Goal: Task Accomplishment & Management: Use online tool/utility

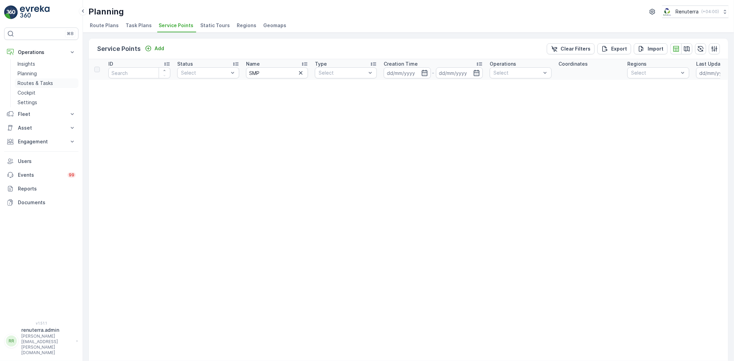
drag, startPoint x: 36, startPoint y: 75, endPoint x: 49, endPoint y: 80, distance: 13.0
click at [36, 75] on p "Planning" at bounding box center [27, 73] width 19 height 7
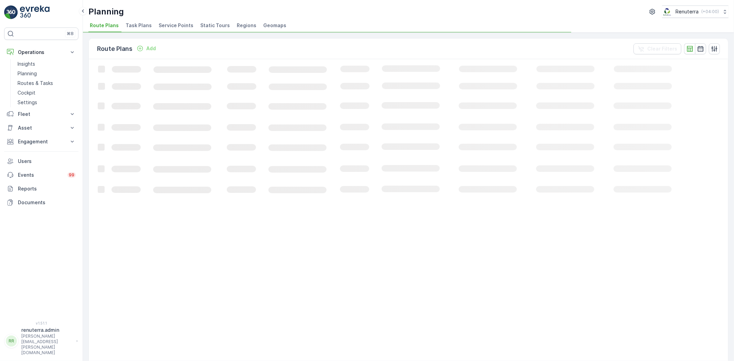
click at [175, 20] on div "Planning Renuterra ( +04:00 ) Route Plans Task Plans Service Points Static Tour…" at bounding box center [408, 16] width 651 height 33
click at [144, 24] on li "Task Plans" at bounding box center [139, 27] width 30 height 12
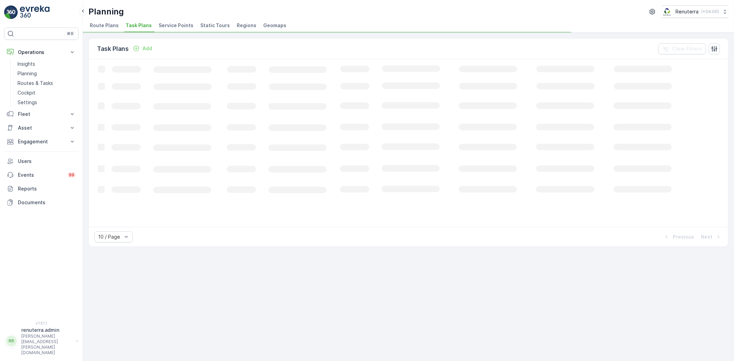
click at [160, 22] on span "Service Points" at bounding box center [176, 25] width 35 height 7
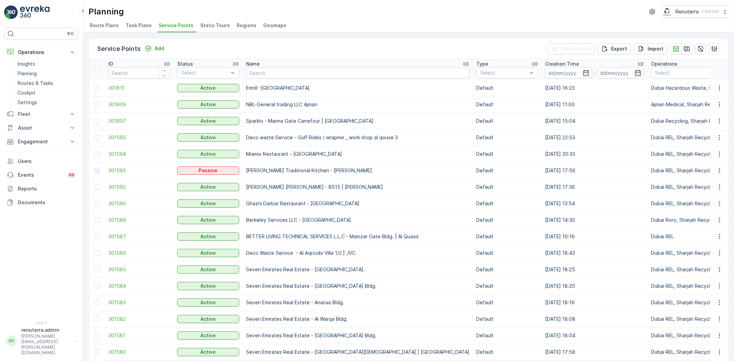
click at [273, 71] on input "text" at bounding box center [357, 72] width 223 height 11
type input "nephr"
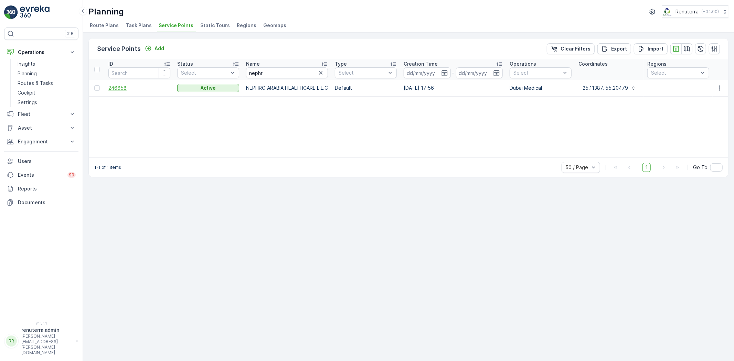
click at [112, 91] on span "246658" at bounding box center [139, 88] width 62 height 7
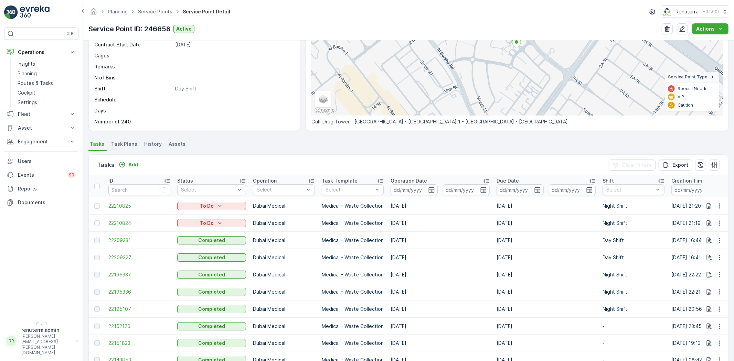
scroll to position [38, 0]
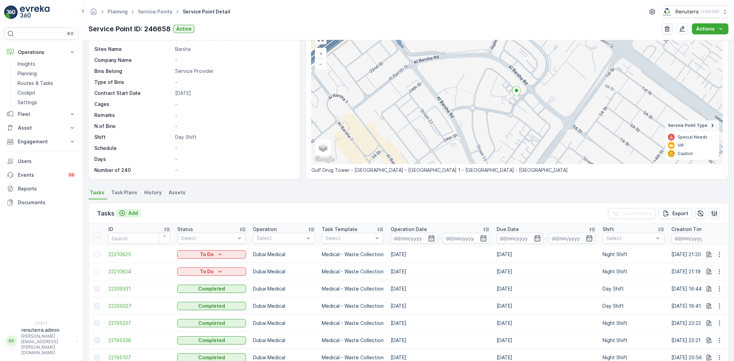
click at [134, 210] on p "Add" at bounding box center [133, 213] width 10 height 7
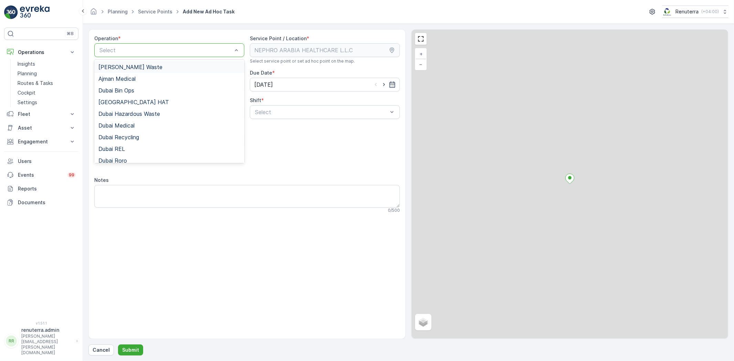
click at [159, 43] on div "Select" at bounding box center [169, 50] width 150 height 14
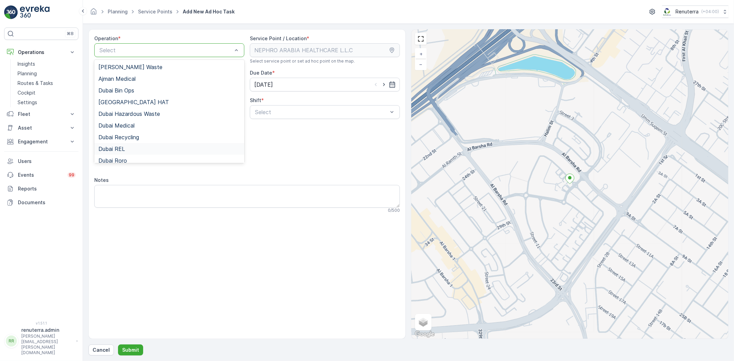
click at [127, 152] on div "Dubai REL" at bounding box center [169, 149] width 150 height 12
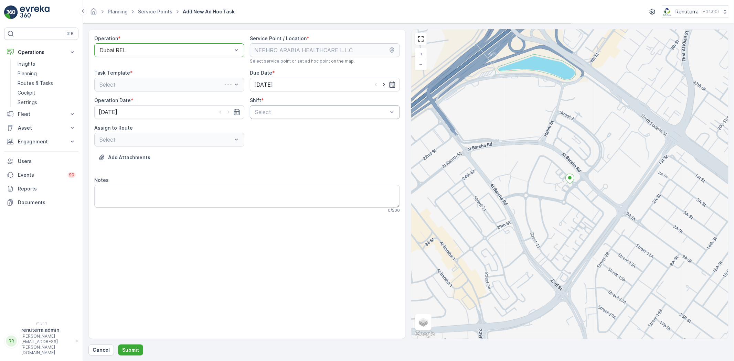
click at [271, 120] on div "Operation * option Dubai REL, selected. Dubai REL Service Point / Location * Se…" at bounding box center [247, 127] width 306 height 184
drag, startPoint x: 271, startPoint y: 118, endPoint x: 266, endPoint y: 136, distance: 18.5
click at [272, 118] on div "Select" at bounding box center [325, 112] width 150 height 14
click at [263, 149] on div "Operation * option Dubai REL, selected. Dubai REL Service Point / Location * Se…" at bounding box center [247, 127] width 306 height 184
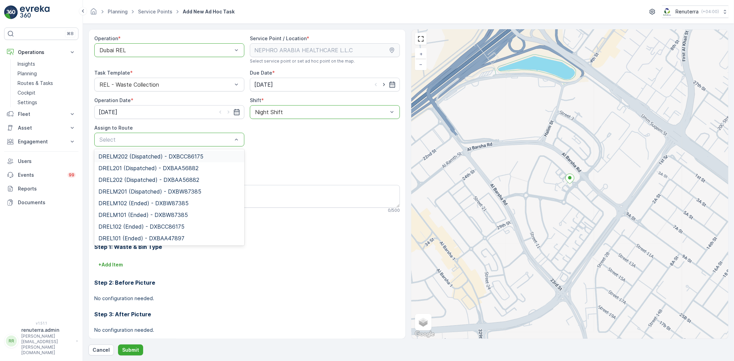
click at [158, 145] on div "Select" at bounding box center [169, 140] width 150 height 14
click at [157, 48] on div at bounding box center [166, 50] width 134 height 6
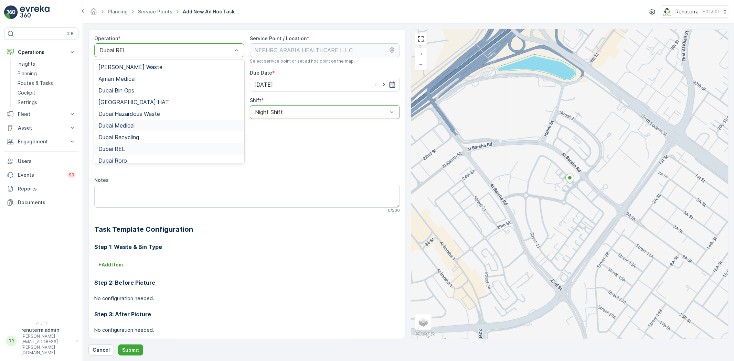
click at [131, 123] on span "Dubai Medical" at bounding box center [116, 126] width 36 height 6
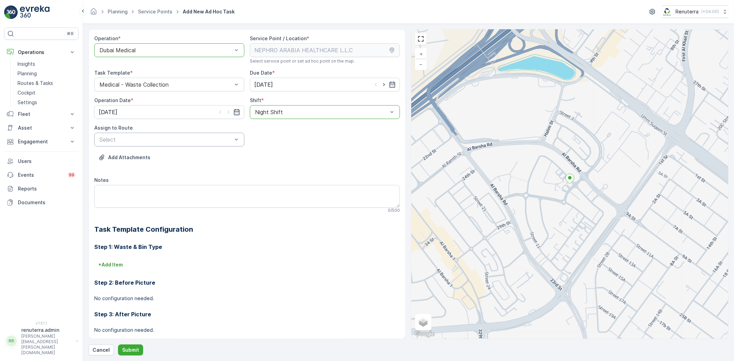
click at [180, 145] on div "Select" at bounding box center [169, 140] width 150 height 14
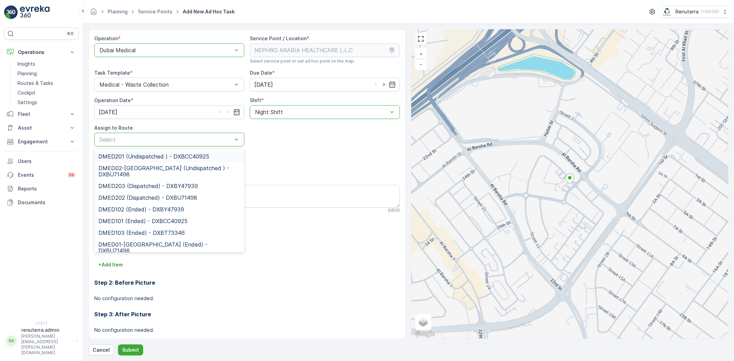
click at [173, 160] on div "DMED201 (Undispatched ) - DXBCC40925" at bounding box center [169, 157] width 150 height 12
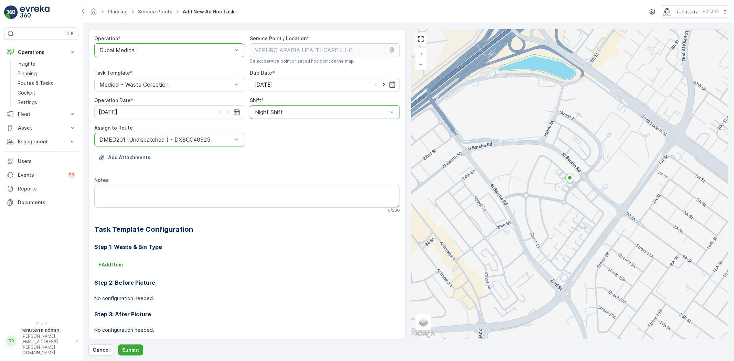
click at [173, 160] on div "Add Attachments" at bounding box center [247, 161] width 306 height 19
click at [167, 142] on div at bounding box center [166, 140] width 134 height 6
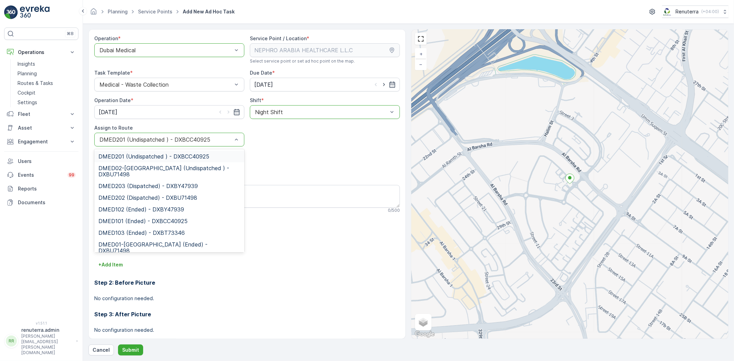
click at [148, 140] on div at bounding box center [166, 140] width 134 height 6
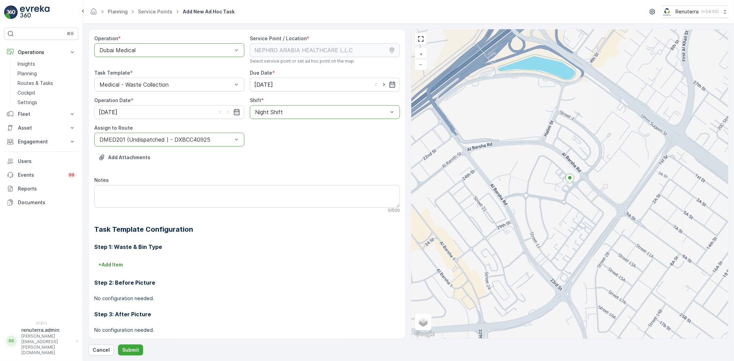
click at [147, 138] on div at bounding box center [166, 140] width 134 height 6
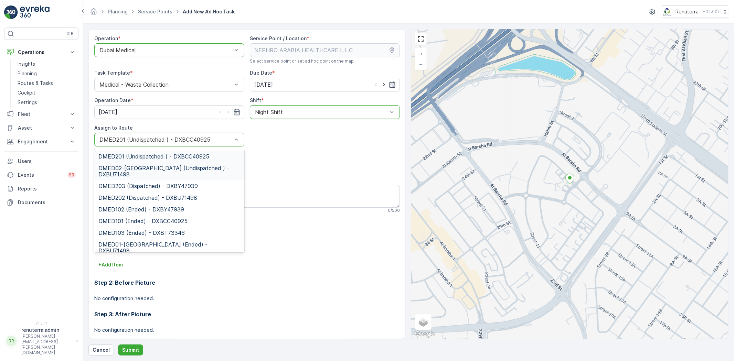
click at [144, 178] on div "DMED02-[GEOGRAPHIC_DATA] (Undispatched ) - DXBU71498" at bounding box center [169, 171] width 150 height 18
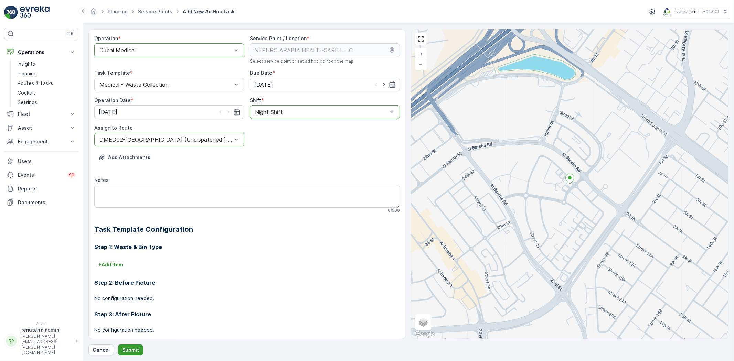
click at [126, 351] on p "Submit" at bounding box center [130, 350] width 17 height 7
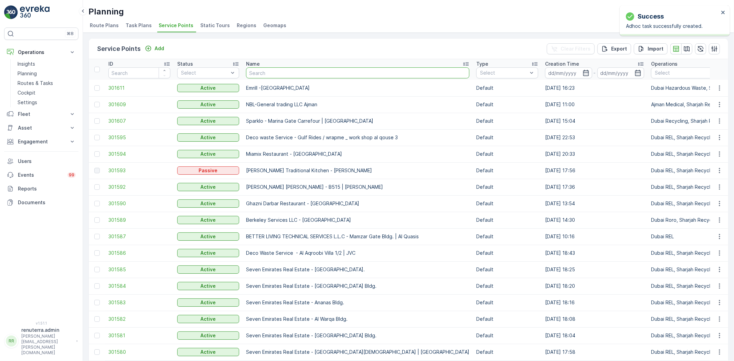
type input "f"
click at [270, 71] on input "text" at bounding box center [357, 72] width 223 height 11
type input "dott"
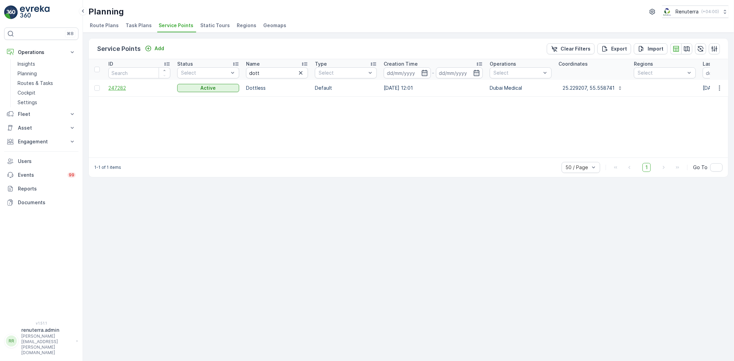
click at [119, 85] on span "247282" at bounding box center [139, 88] width 62 height 7
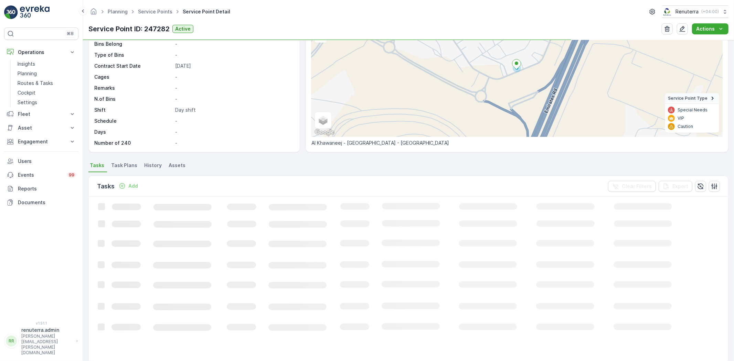
scroll to position [76, 0]
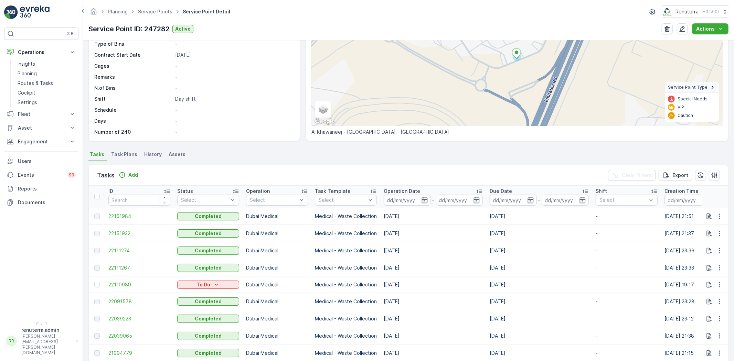
click at [134, 180] on div "Tasks Add" at bounding box center [119, 176] width 44 height 10
click at [134, 176] on p "Add" at bounding box center [133, 175] width 10 height 7
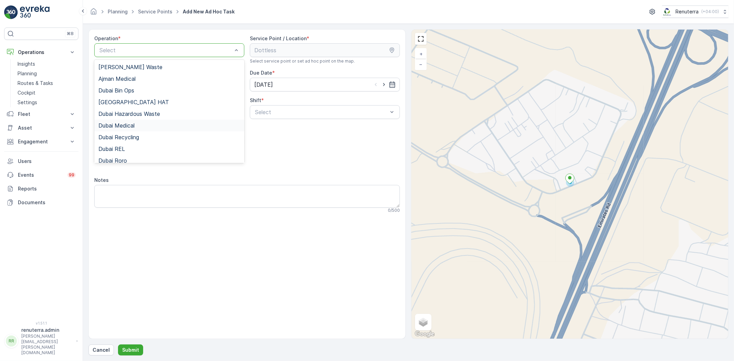
click at [134, 126] on span "Dubai Medical" at bounding box center [116, 126] width 36 height 6
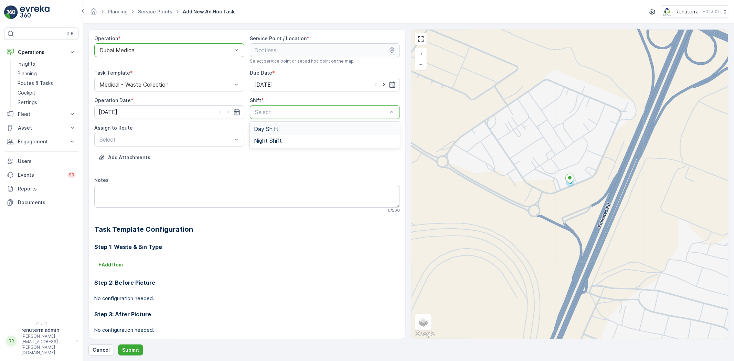
drag, startPoint x: 293, startPoint y: 106, endPoint x: 283, endPoint y: 114, distance: 13.0
click at [293, 106] on div "Select" at bounding box center [325, 112] width 150 height 14
click at [266, 136] on div "Night Shift" at bounding box center [325, 141] width 150 height 12
click at [162, 144] on div "Select" at bounding box center [169, 140] width 150 height 14
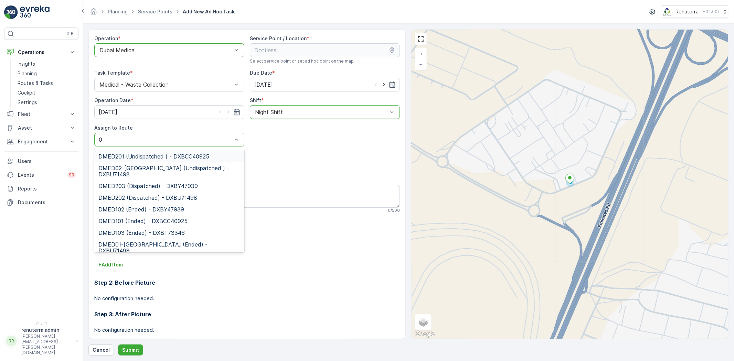
type input "02"
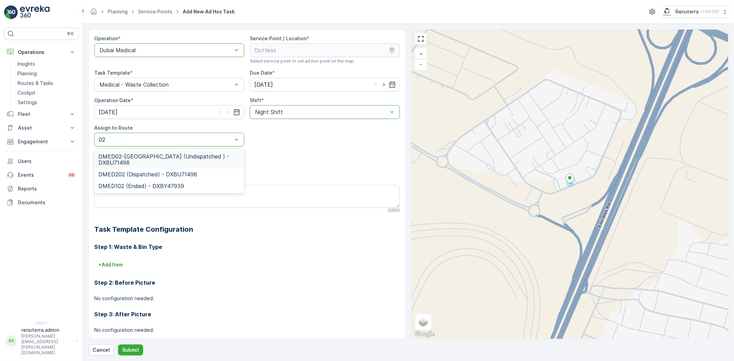
click at [163, 154] on span "DMED02-[GEOGRAPHIC_DATA] (Undispatched ) - DXBU71498" at bounding box center [169, 160] width 142 height 12
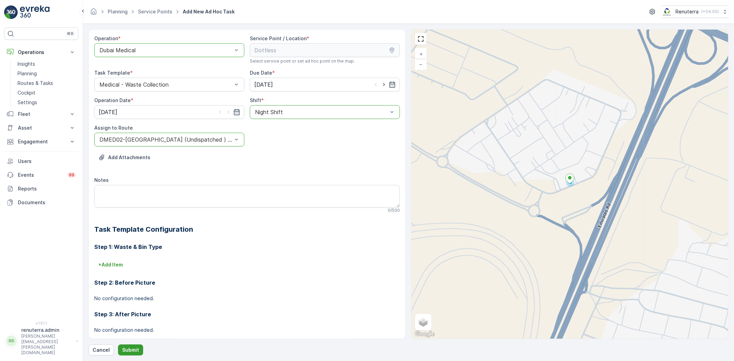
click at [123, 350] on p "Submit" at bounding box center [130, 350] width 17 height 7
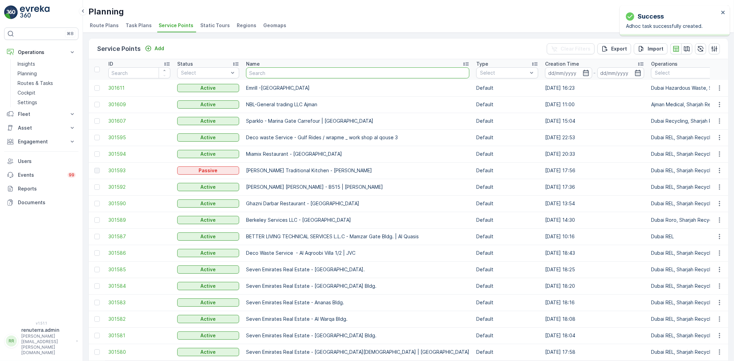
click at [272, 73] on input "text" at bounding box center [357, 72] width 223 height 11
type input "salam"
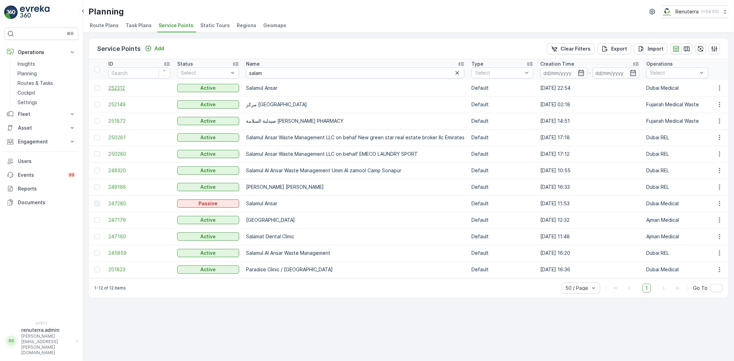
click at [123, 88] on span "252312" at bounding box center [139, 88] width 62 height 7
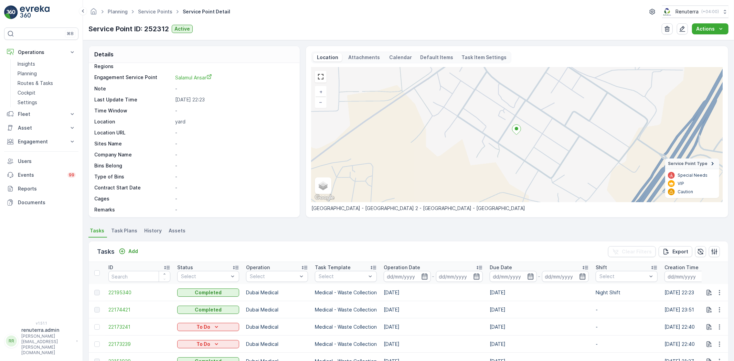
scroll to position [76, 0]
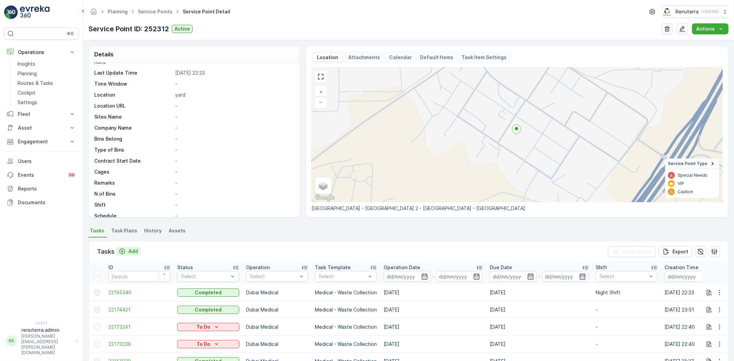
click at [130, 252] on p "Add" at bounding box center [133, 251] width 10 height 7
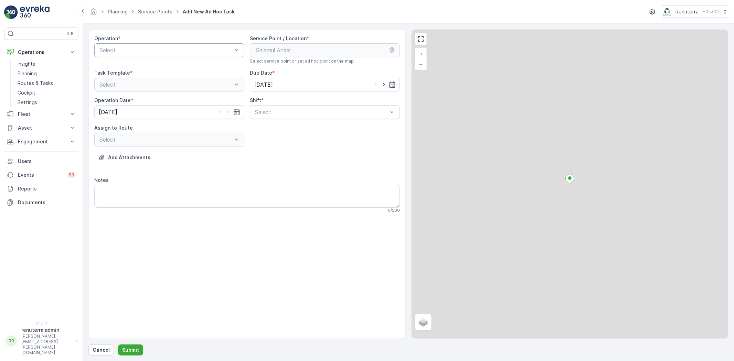
click at [141, 56] on div "Select" at bounding box center [169, 50] width 150 height 14
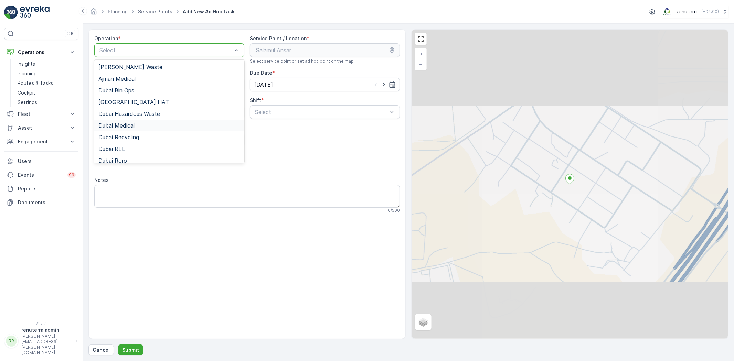
click at [122, 126] on span "Dubai Medical" at bounding box center [116, 126] width 36 height 6
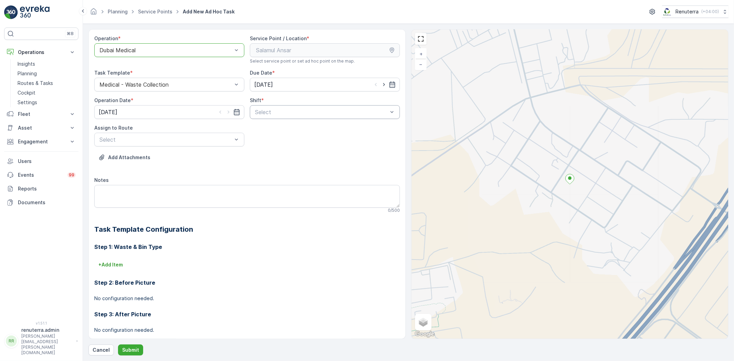
drag, startPoint x: 255, startPoint y: 104, endPoint x: 256, endPoint y: 111, distance: 6.7
click at [255, 105] on div "Shift * Select" at bounding box center [325, 108] width 150 height 22
click at [252, 135] on div "Day Shift" at bounding box center [325, 129] width 150 height 12
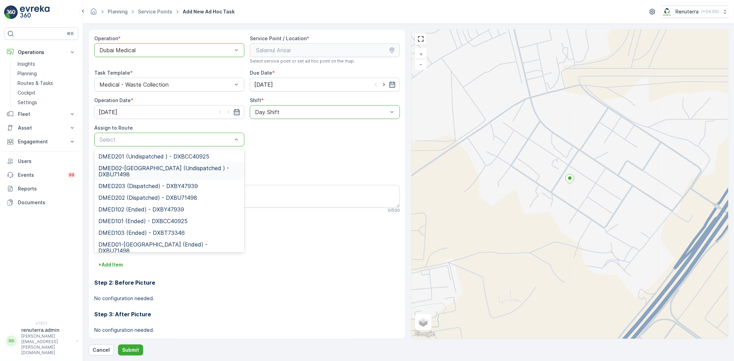
click at [154, 171] on span "DMED02-[GEOGRAPHIC_DATA] (Undispatched ) - DXBU71498" at bounding box center [169, 171] width 142 height 12
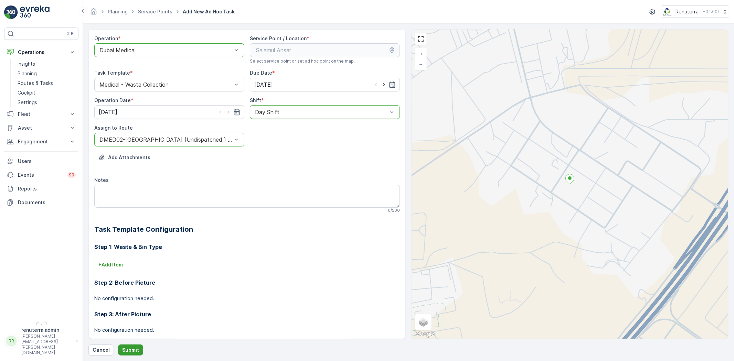
click at [124, 354] on button "Submit" at bounding box center [130, 350] width 25 height 11
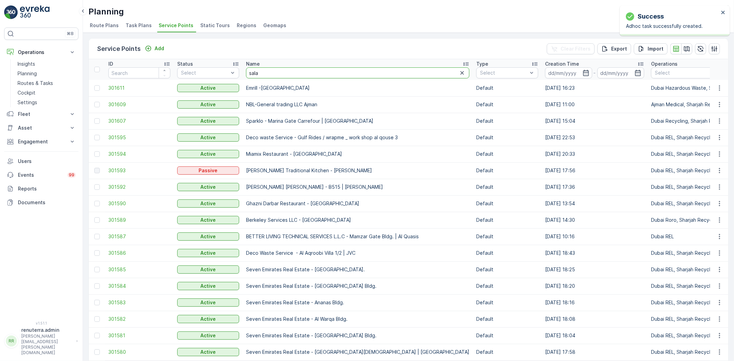
type input "salam"
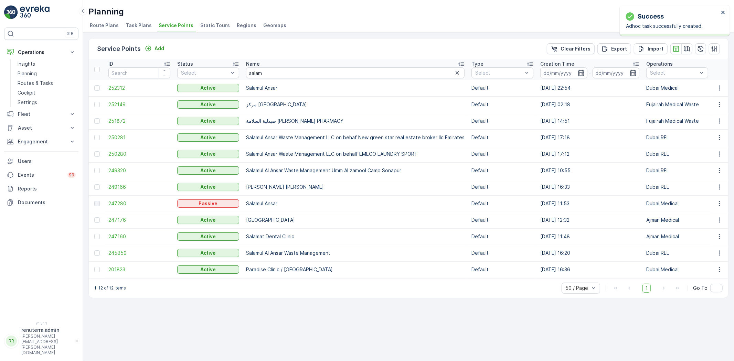
click at [114, 83] on td "252312" at bounding box center [139, 88] width 69 height 17
click at [116, 87] on span "252312" at bounding box center [139, 88] width 62 height 7
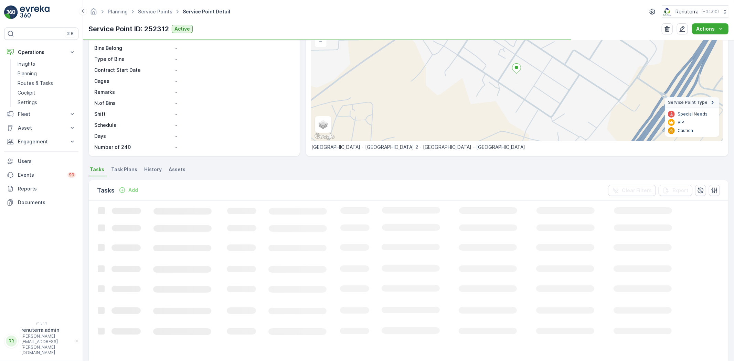
scroll to position [76, 0]
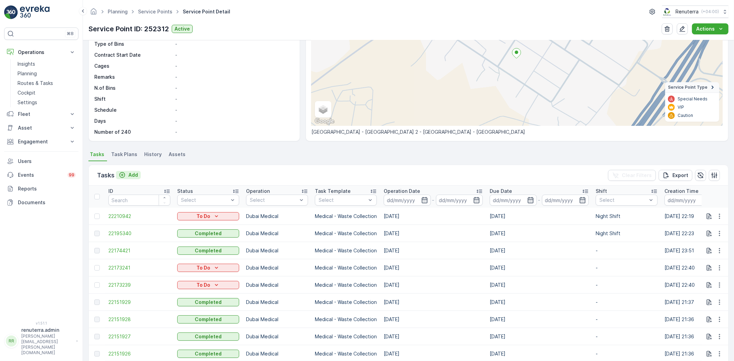
click at [124, 174] on icon "Add" at bounding box center [122, 175] width 7 height 7
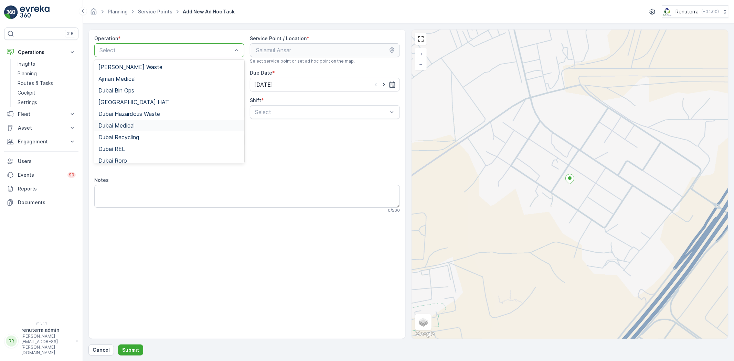
drag, startPoint x: 126, startPoint y: 122, endPoint x: 231, endPoint y: 116, distance: 105.2
click at [125, 123] on span "Dubai Medical" at bounding box center [116, 126] width 36 height 6
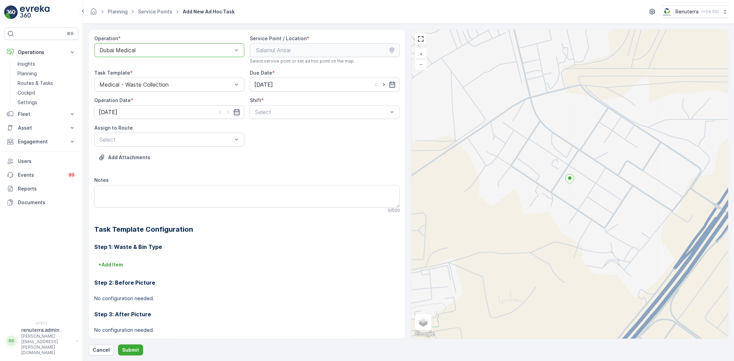
drag, startPoint x: 273, startPoint y: 106, endPoint x: 272, endPoint y: 119, distance: 13.8
click at [273, 106] on div "Select" at bounding box center [325, 112] width 150 height 14
drag, startPoint x: 266, startPoint y: 130, endPoint x: 260, endPoint y: 139, distance: 11.3
click at [261, 139] on span "Night Shift" at bounding box center [268, 141] width 28 height 6
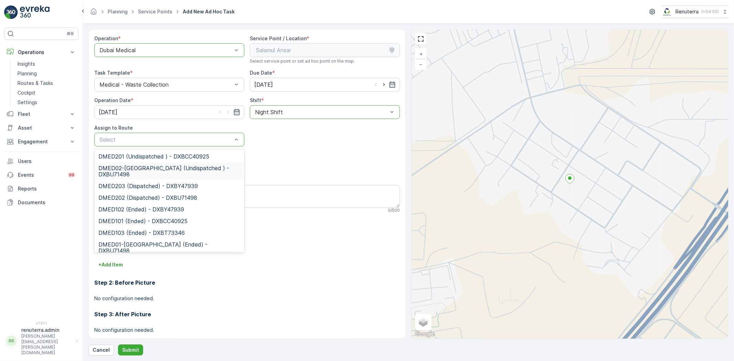
click at [169, 165] on span "DMED02-[GEOGRAPHIC_DATA] (Undispatched ) - DXBU71498" at bounding box center [169, 171] width 142 height 12
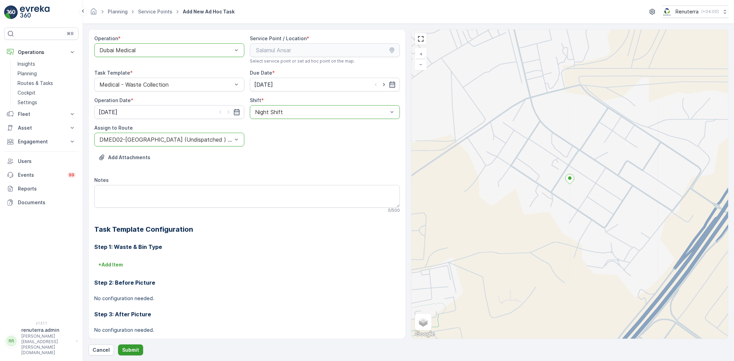
click at [125, 352] on p "Submit" at bounding box center [130, 350] width 17 height 7
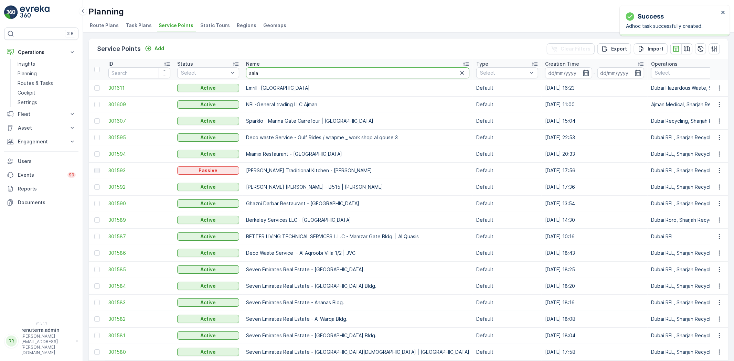
type input "salam"
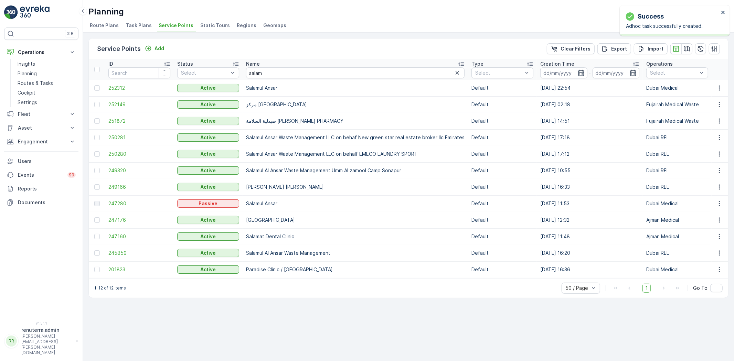
click at [117, 91] on td "252312" at bounding box center [139, 88] width 69 height 17
click at [118, 89] on span "252312" at bounding box center [139, 88] width 62 height 7
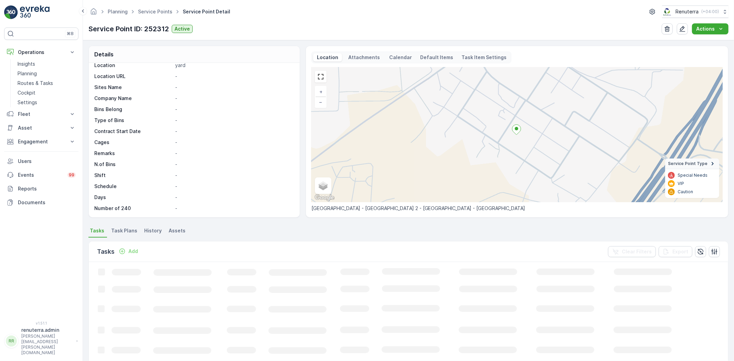
scroll to position [76, 0]
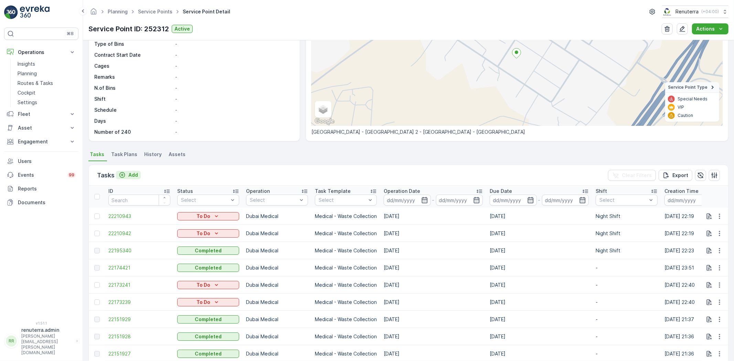
click at [138, 175] on p "Add" at bounding box center [133, 175] width 10 height 7
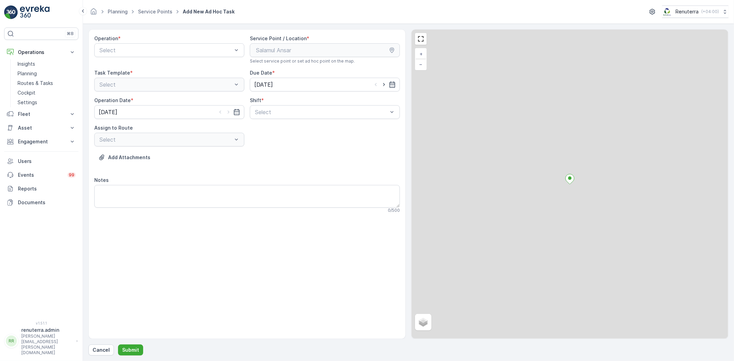
click at [167, 39] on div "Operation *" at bounding box center [169, 38] width 150 height 7
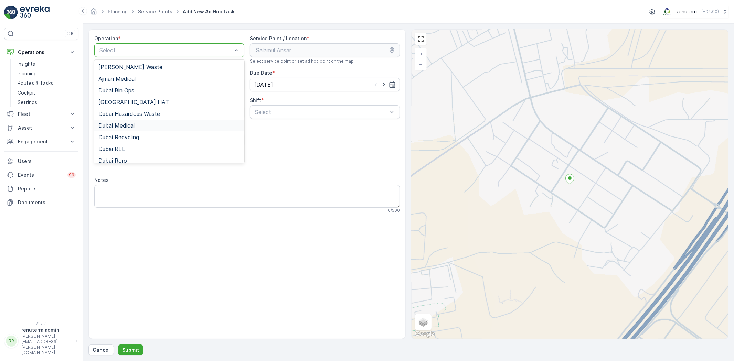
click at [142, 123] on div "Dubai Medical" at bounding box center [169, 126] width 142 height 6
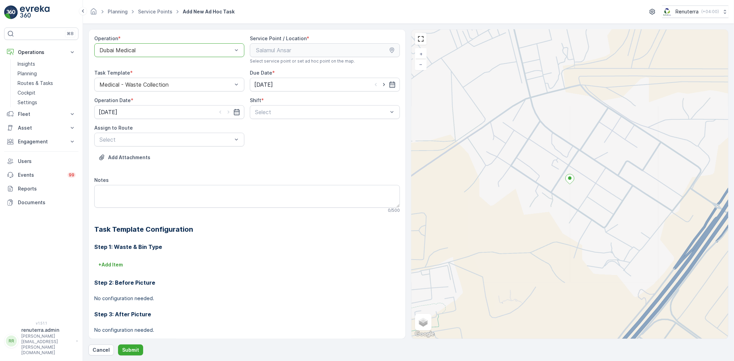
click at [313, 138] on div "Night Shift" at bounding box center [325, 141] width 142 height 6
click at [170, 145] on div "Select" at bounding box center [169, 140] width 150 height 14
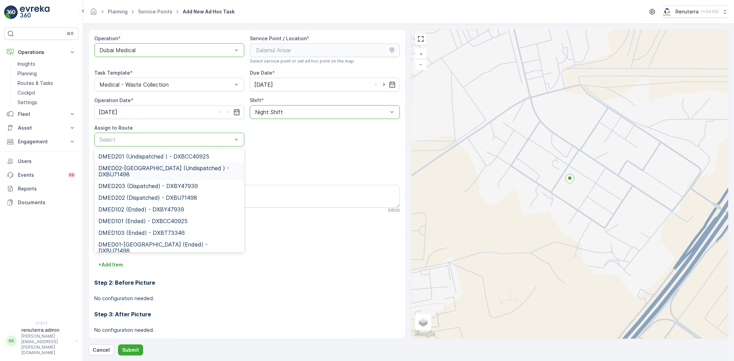
click at [161, 174] on span "DMED02-[GEOGRAPHIC_DATA] (Undispatched ) - DXBU71498" at bounding box center [169, 171] width 142 height 12
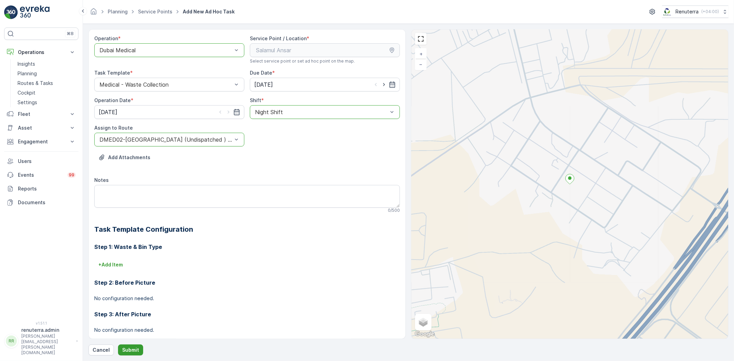
click at [122, 347] on p "Submit" at bounding box center [130, 350] width 17 height 7
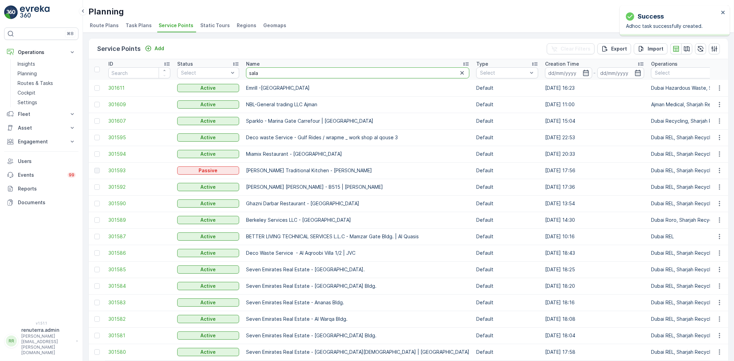
type input "salam"
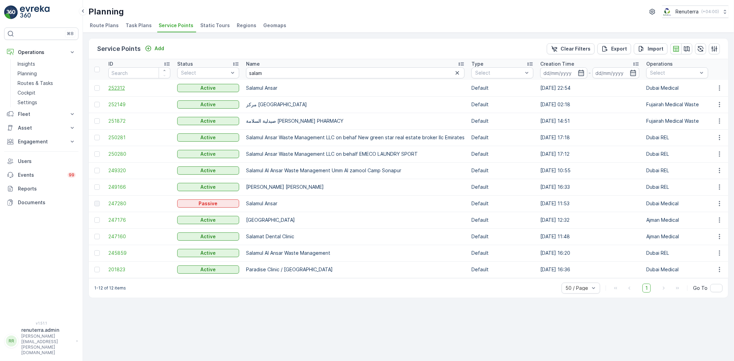
click at [123, 89] on span "252312" at bounding box center [139, 88] width 62 height 7
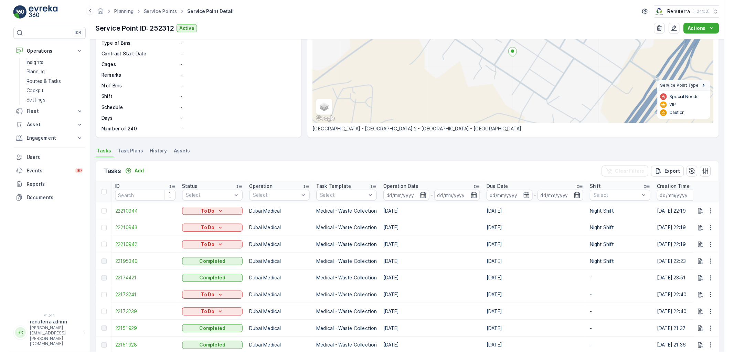
scroll to position [115, 0]
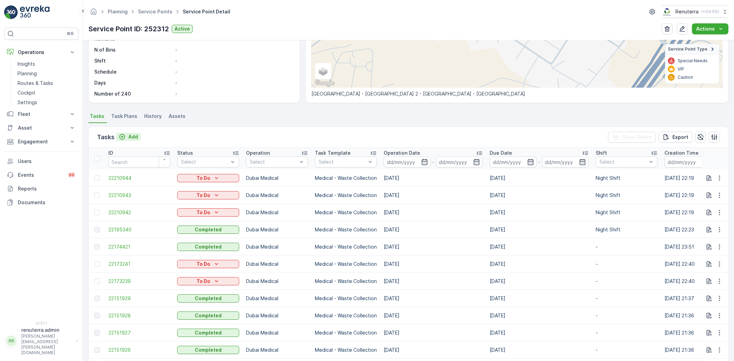
click at [135, 138] on p "Add" at bounding box center [133, 137] width 10 height 7
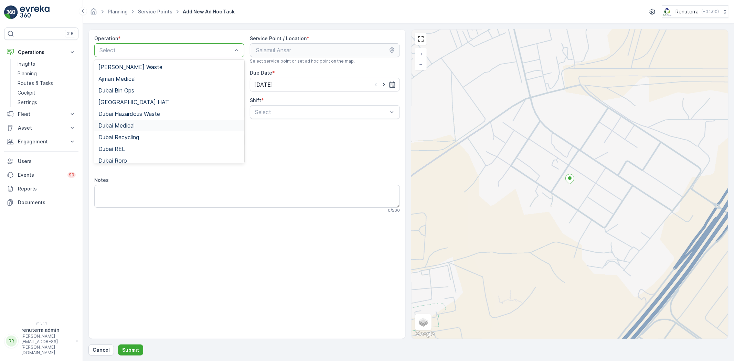
click at [133, 130] on div "Dubai Medical" at bounding box center [169, 126] width 150 height 12
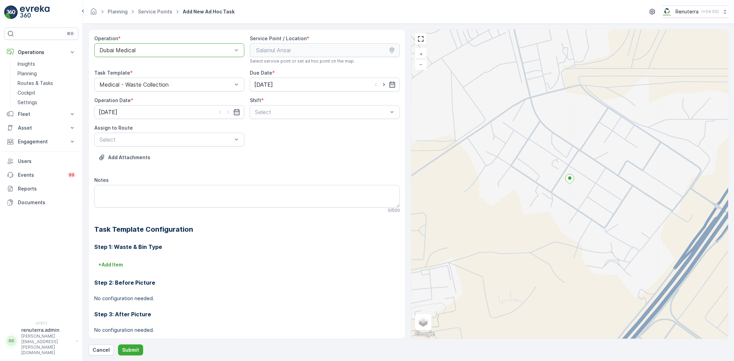
click at [277, 139] on span "Night Shift" at bounding box center [268, 141] width 28 height 6
click at [187, 146] on div "Select" at bounding box center [169, 140] width 150 height 14
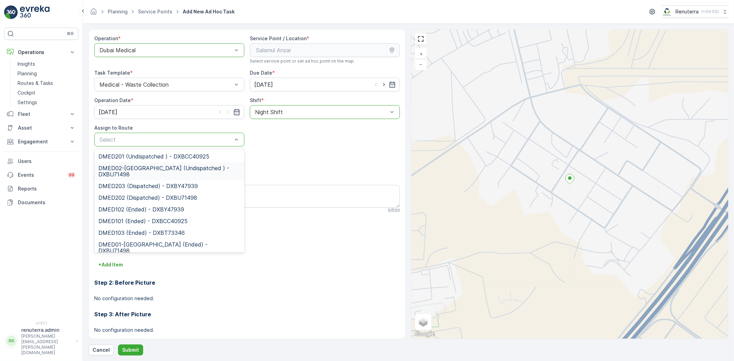
click at [175, 163] on div "DMED02-[GEOGRAPHIC_DATA] (Undispatched ) - DXBU71498" at bounding box center [169, 171] width 150 height 18
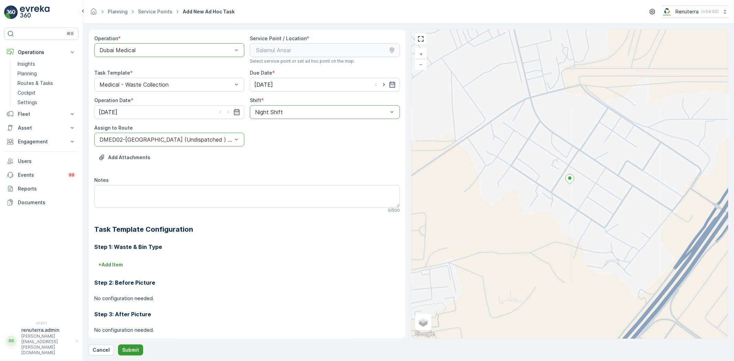
click at [126, 347] on p "Submit" at bounding box center [130, 350] width 17 height 7
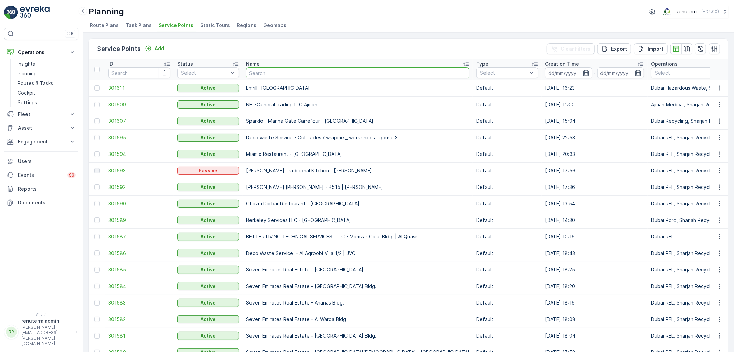
click at [308, 74] on input "text" at bounding box center [357, 72] width 223 height 11
type input "nep"
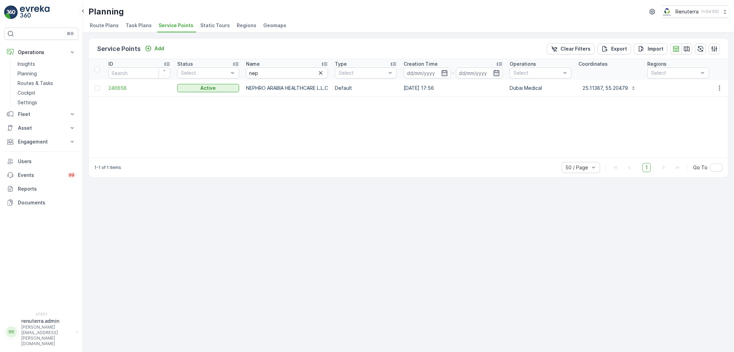
click at [112, 84] on td "246658" at bounding box center [139, 88] width 69 height 17
click at [118, 88] on span "246658" at bounding box center [139, 88] width 62 height 7
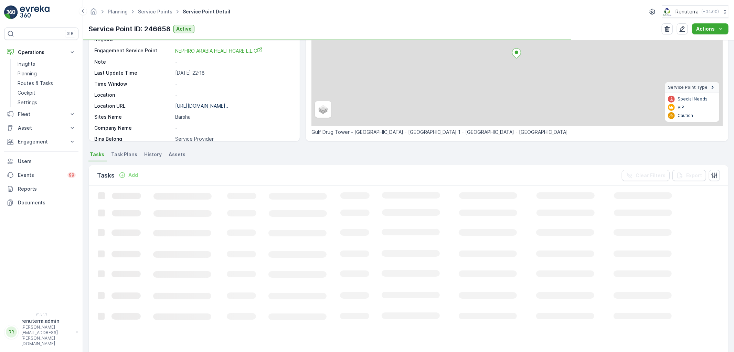
scroll to position [76, 0]
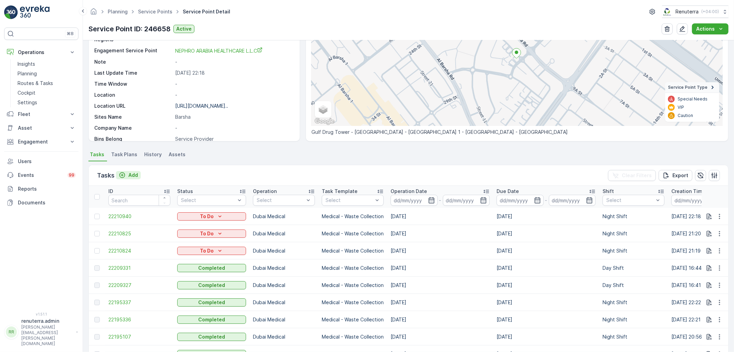
click at [135, 176] on p "Add" at bounding box center [133, 175] width 10 height 7
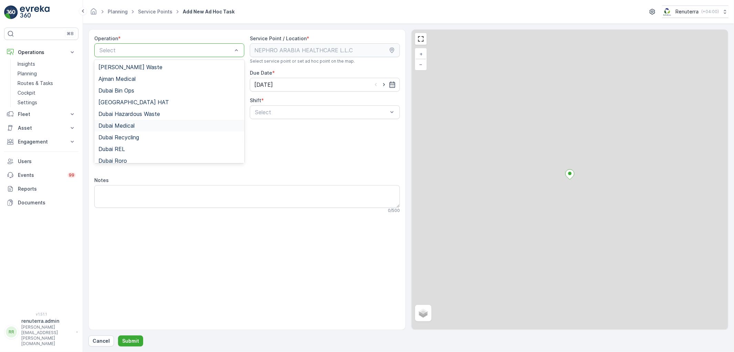
click at [166, 124] on div "Dubai Medical" at bounding box center [169, 126] width 142 height 6
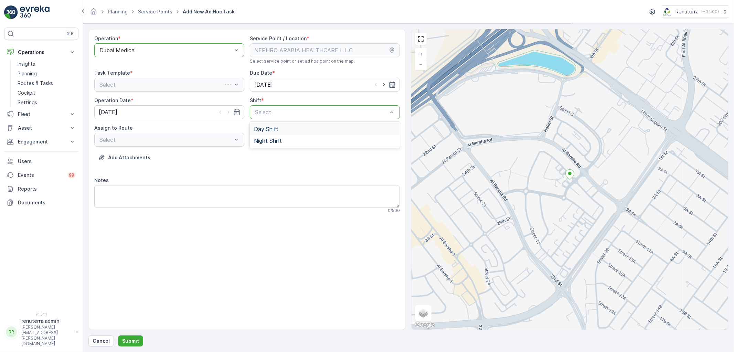
click at [281, 117] on div "Select" at bounding box center [325, 112] width 150 height 14
click at [279, 145] on div "Night Shift" at bounding box center [325, 141] width 150 height 12
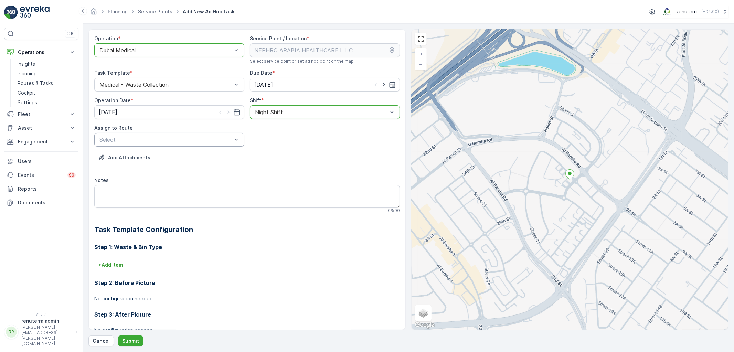
click at [131, 134] on div "Select" at bounding box center [169, 140] width 150 height 14
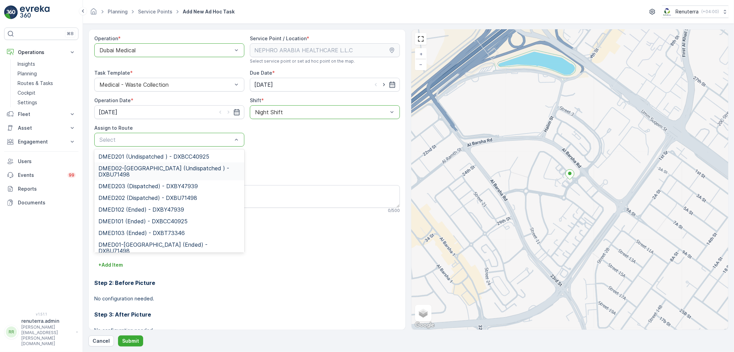
click at [142, 172] on span "DMED02-[GEOGRAPHIC_DATA] (Undispatched ) - DXBU71498" at bounding box center [169, 171] width 142 height 12
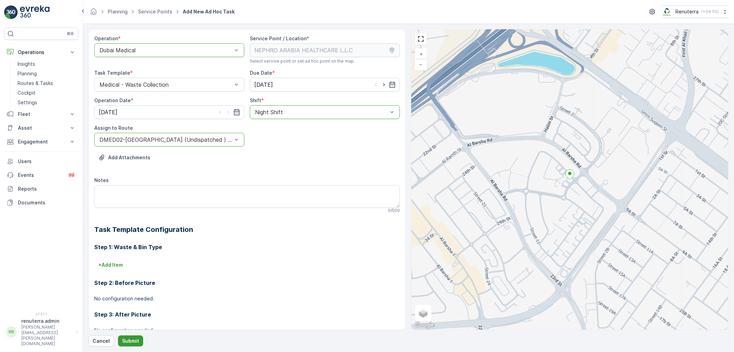
click at [128, 336] on button "Submit" at bounding box center [130, 341] width 25 height 11
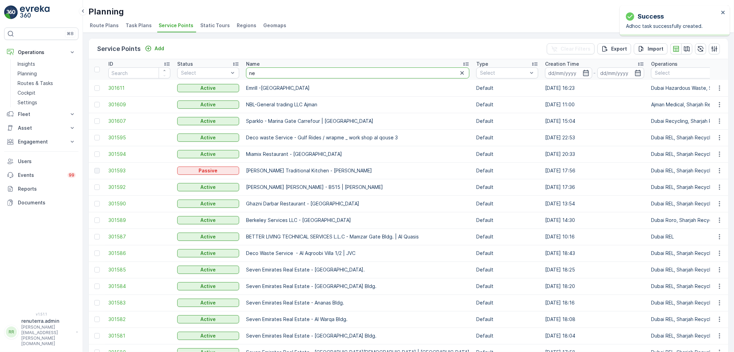
type input "nep"
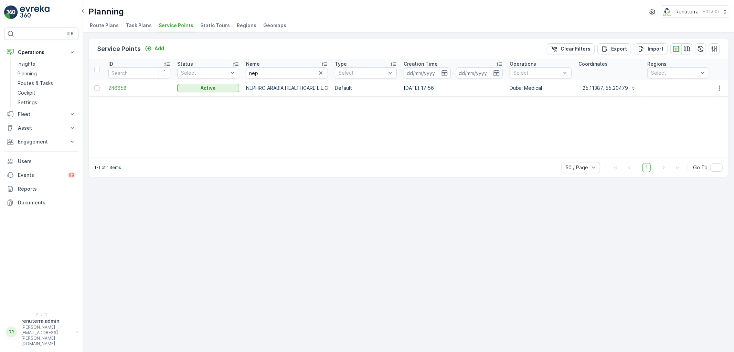
click at [117, 84] on td "246658" at bounding box center [139, 88] width 69 height 17
click at [117, 85] on span "246658" at bounding box center [139, 88] width 62 height 7
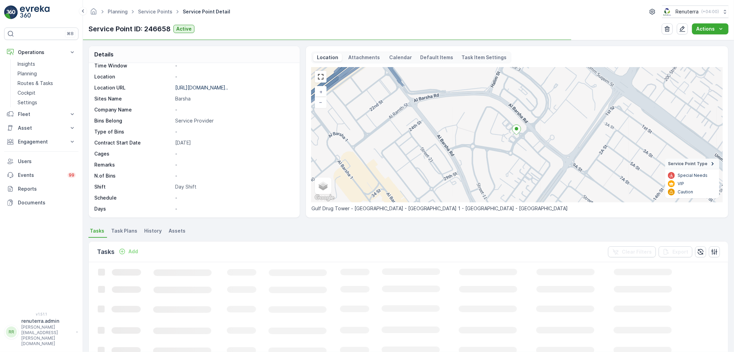
scroll to position [106, 0]
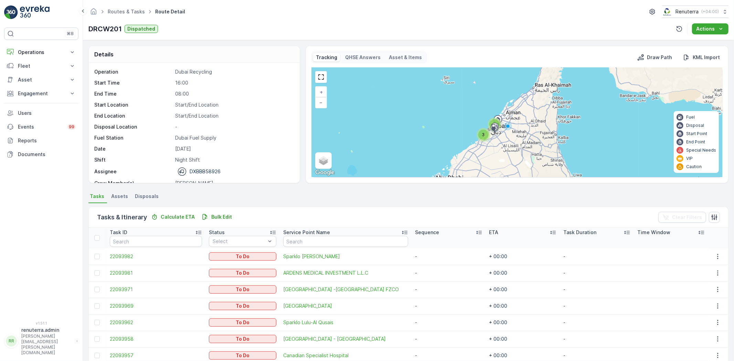
scroll to position [64, 0]
